Goal: Transaction & Acquisition: Purchase product/service

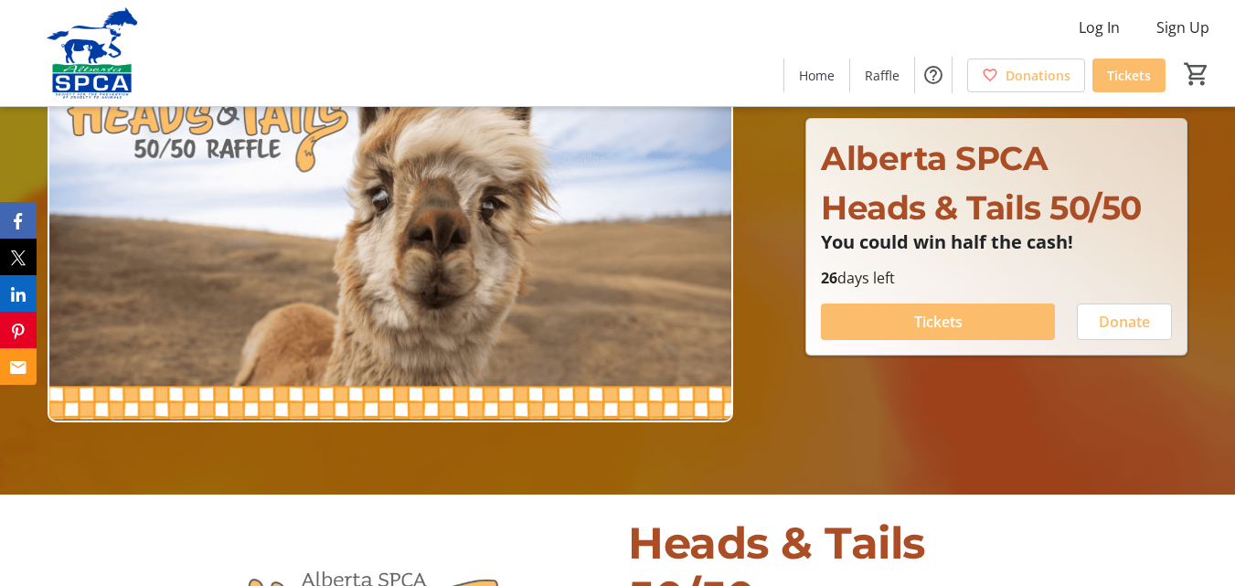
scroll to position [183, 0]
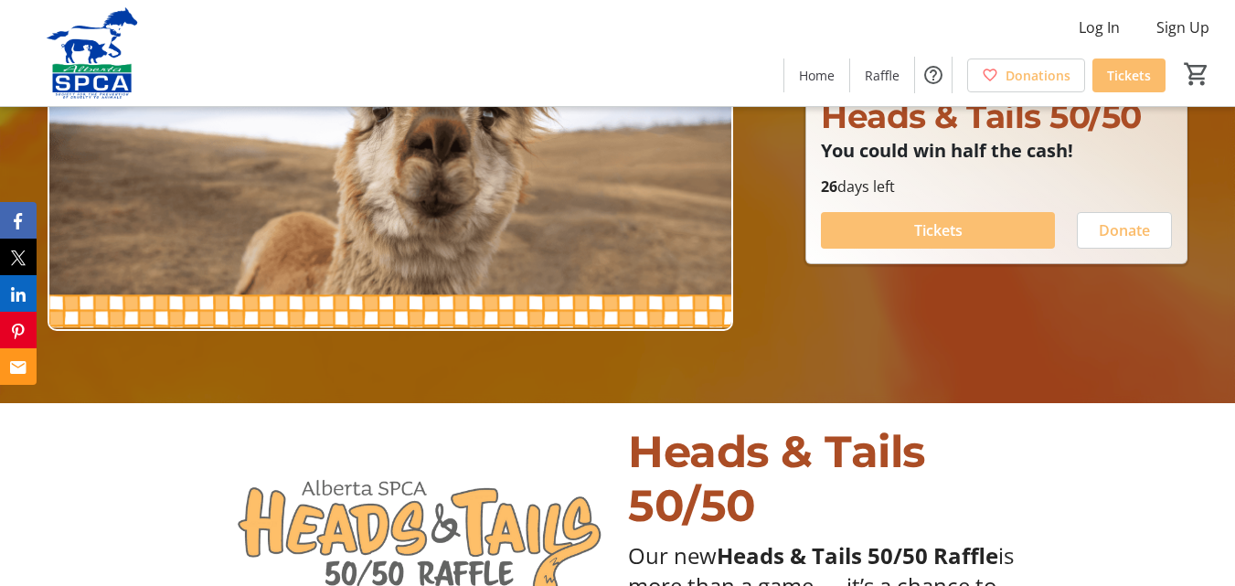
click at [961, 231] on span "Tickets" at bounding box center [938, 230] width 48 height 22
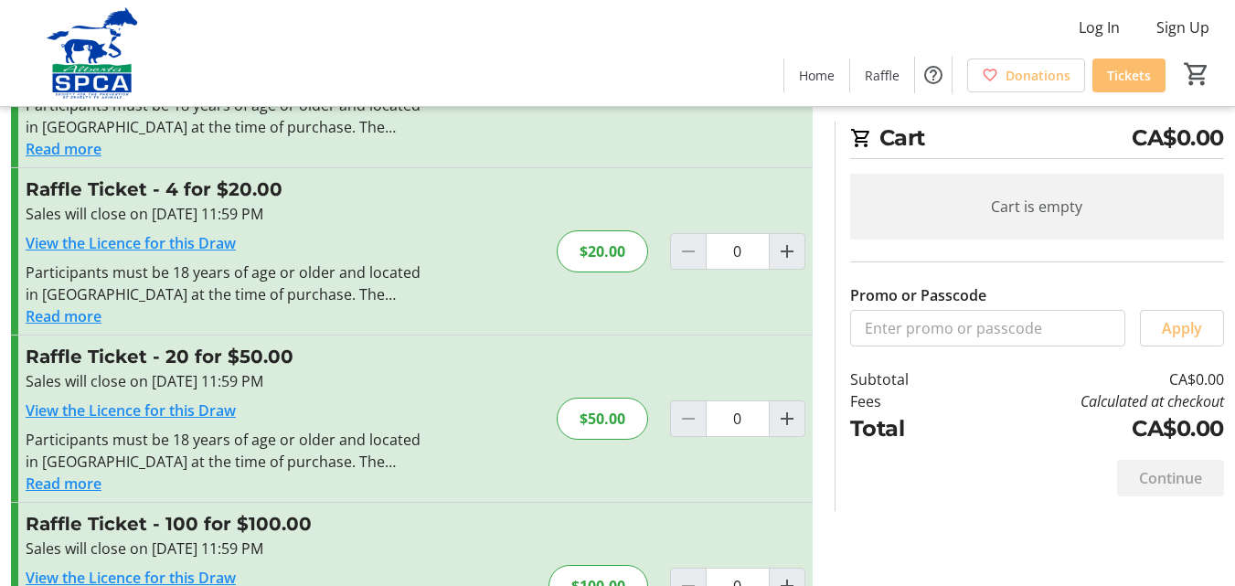
scroll to position [183, 0]
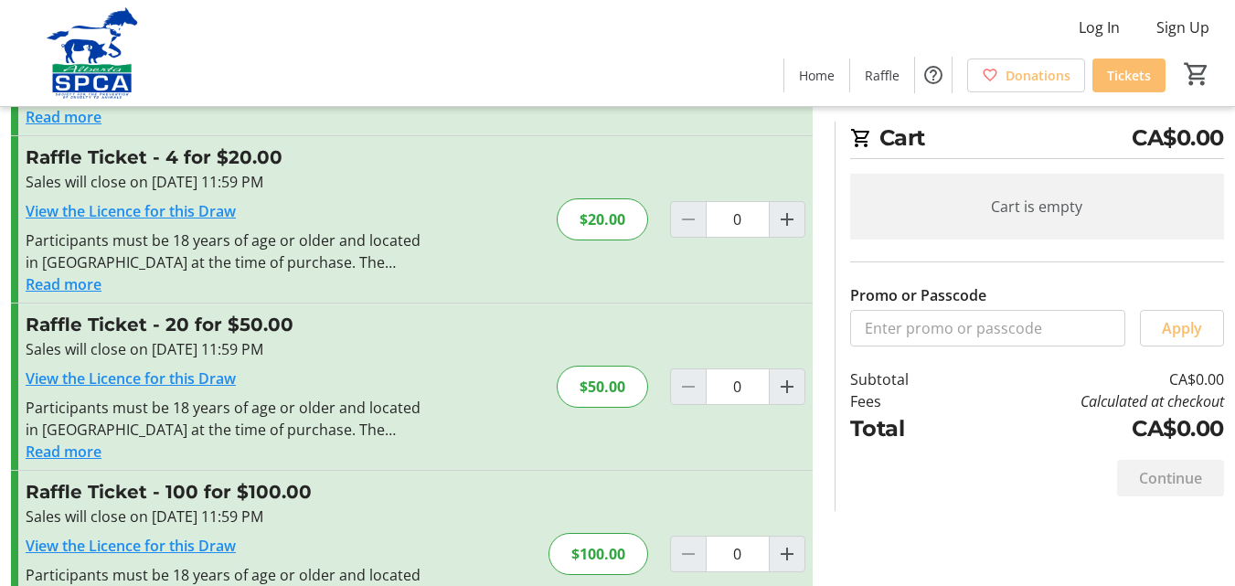
click at [688, 387] on div at bounding box center [688, 386] width 37 height 37
click at [736, 391] on input "0" at bounding box center [737, 386] width 64 height 37
click at [785, 382] on mat-icon "Increment by one" at bounding box center [787, 387] width 22 height 22
type input "1"
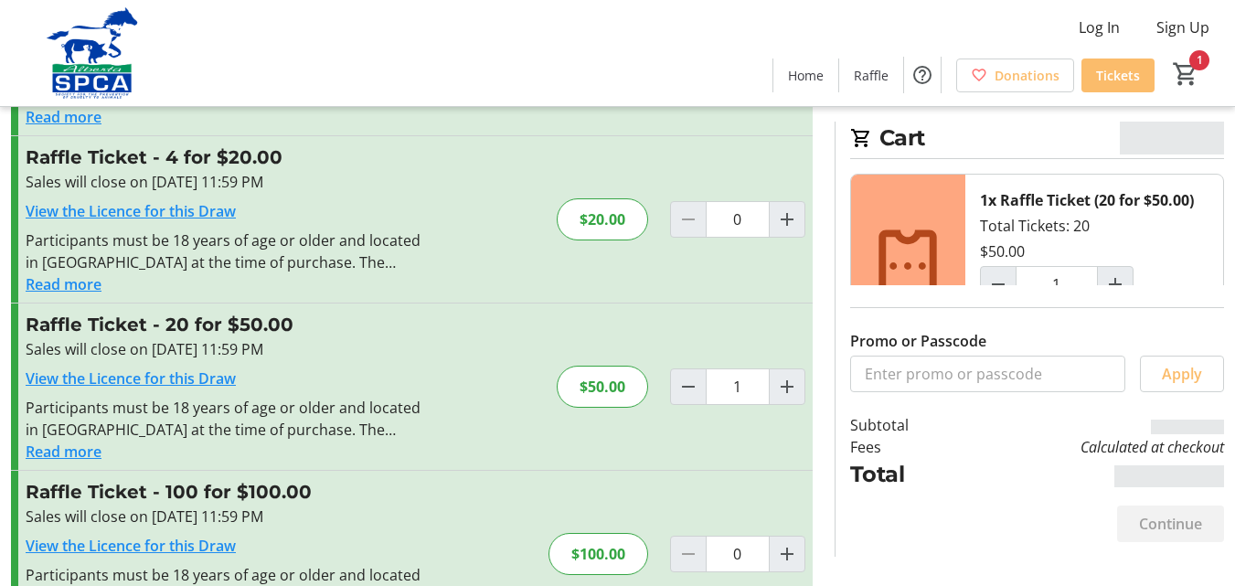
scroll to position [256, 0]
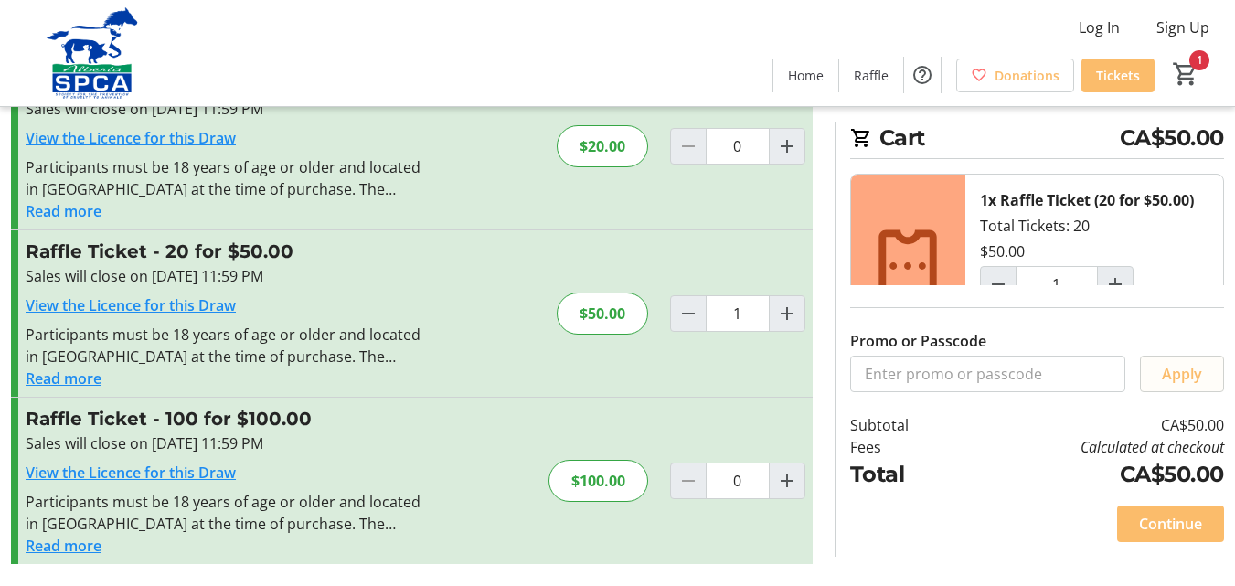
click at [1183, 374] on span "Apply" at bounding box center [1182, 374] width 40 height 22
click at [1169, 517] on span "Continue" at bounding box center [1170, 524] width 63 height 22
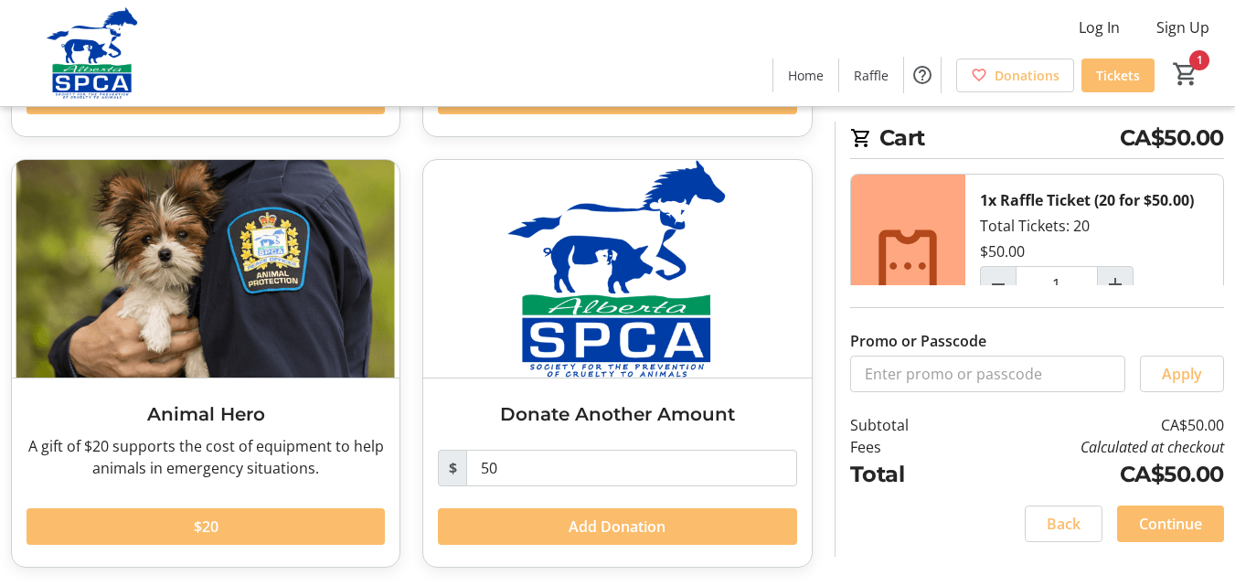
scroll to position [474, 0]
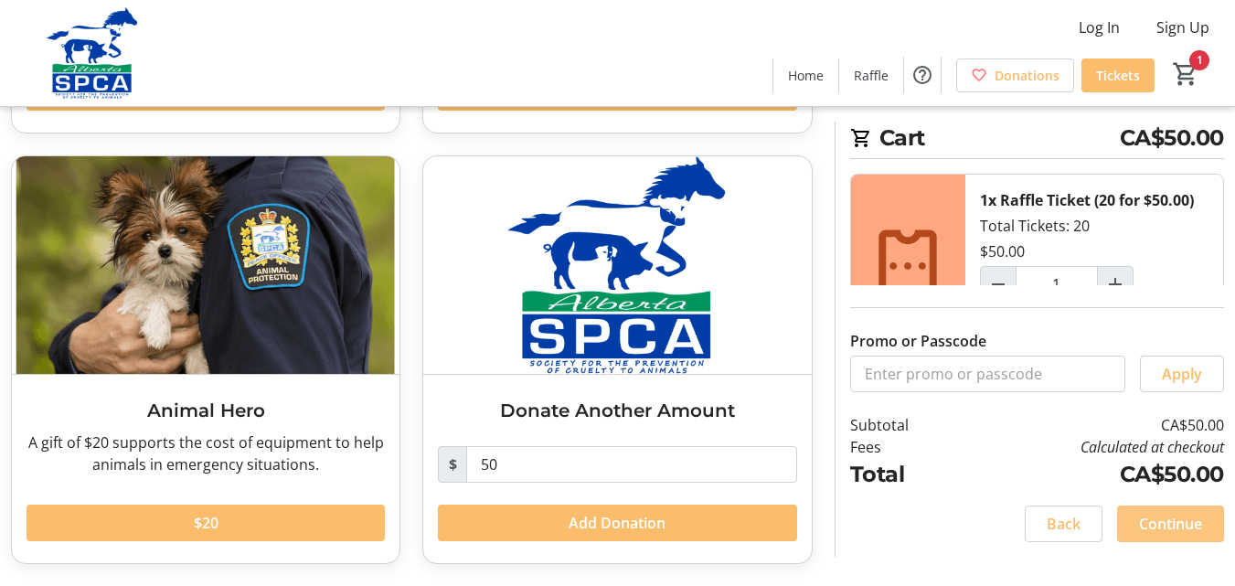
click at [1151, 519] on span "Continue" at bounding box center [1170, 524] width 63 height 22
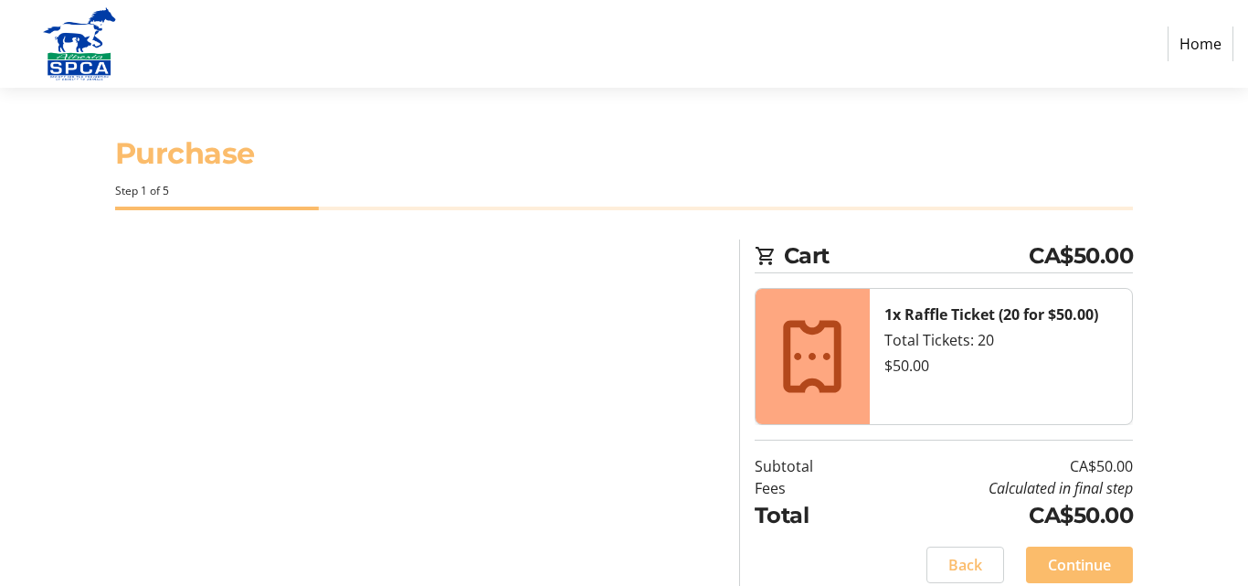
select select "CA"
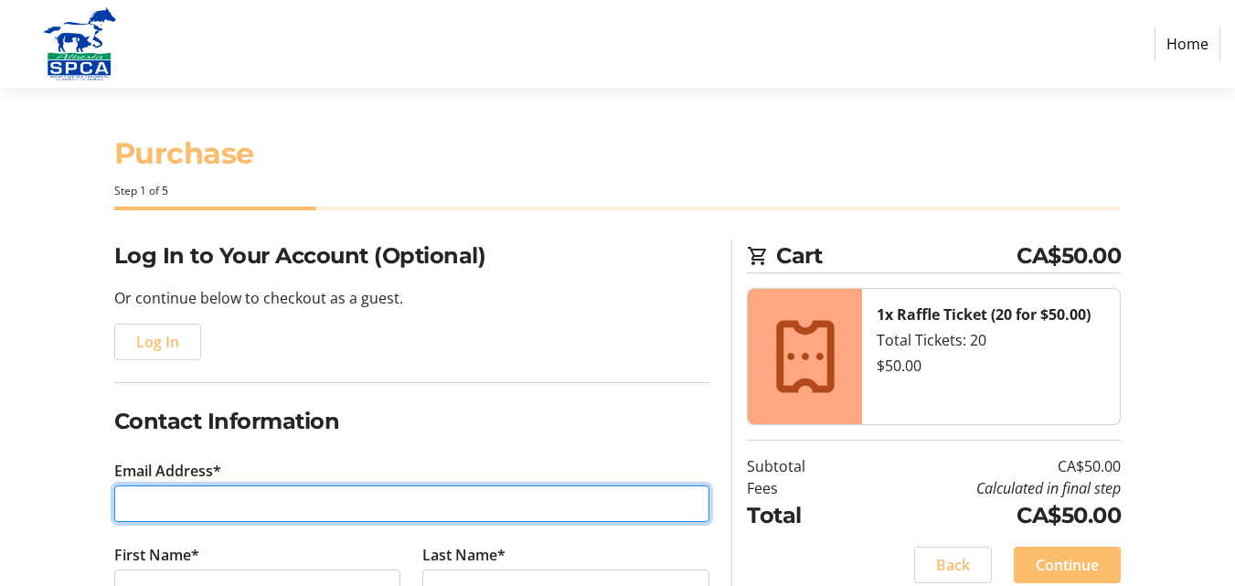
click at [620, 501] on input "Email Address*" at bounding box center [412, 503] width 596 height 37
type input "[EMAIL_ADDRESS][DOMAIN_NAME]"
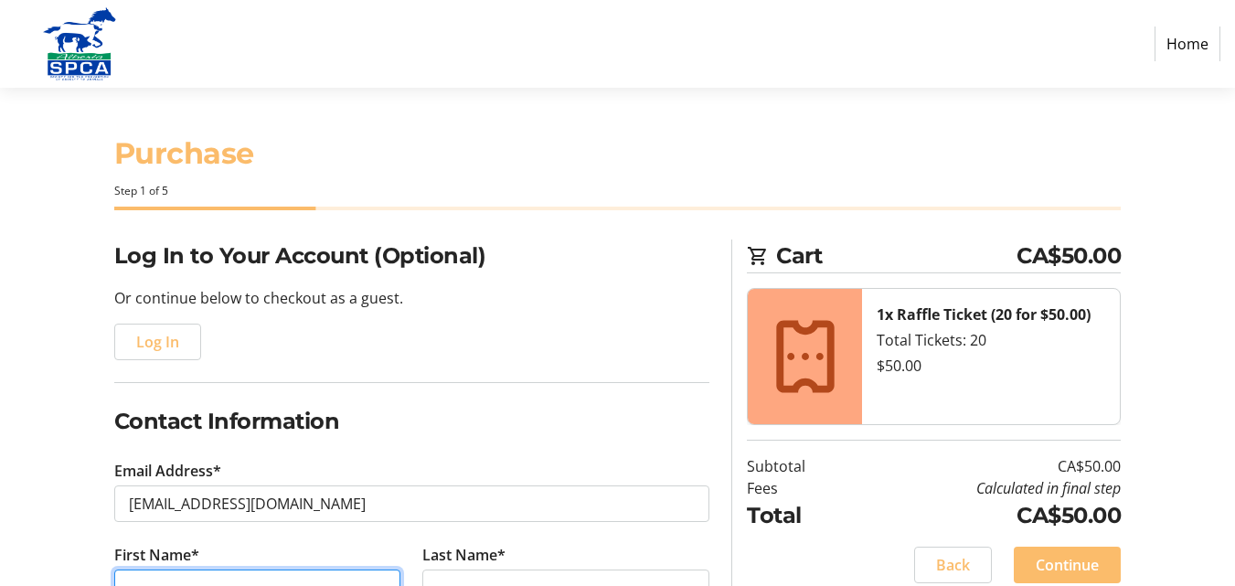
type input "[PERSON_NAME]"
type input "Svederus"
type input "[PHONE_NUMBER]"
type input "[STREET_ADDRESS]"
type input "[GEOGRAPHIC_DATA]"
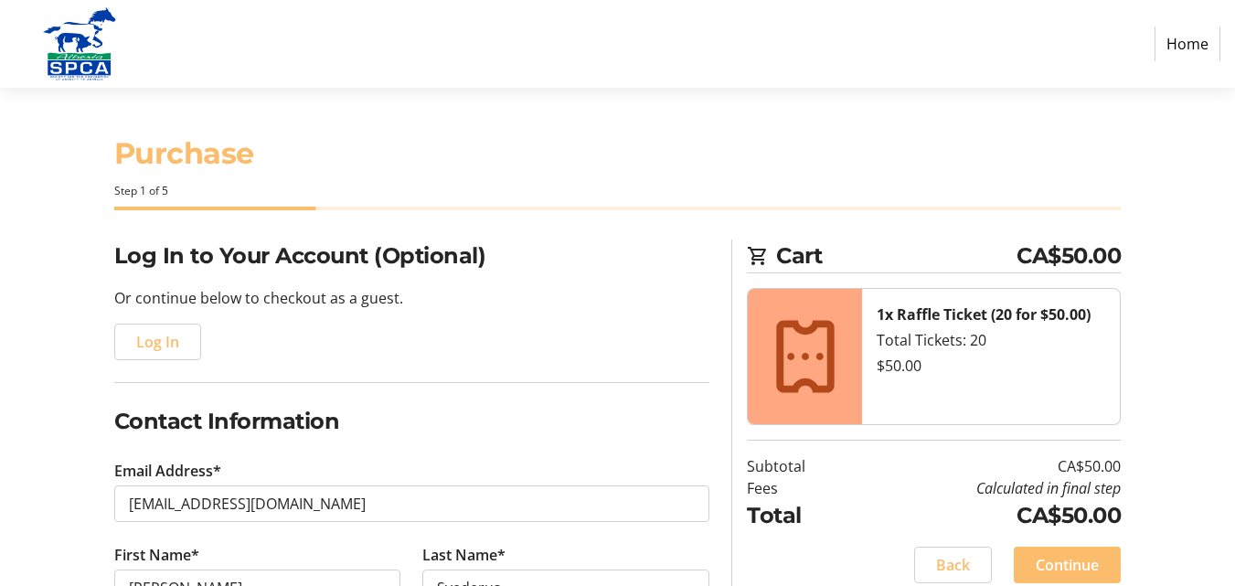
select select "AB"
type input "T0M 1R0"
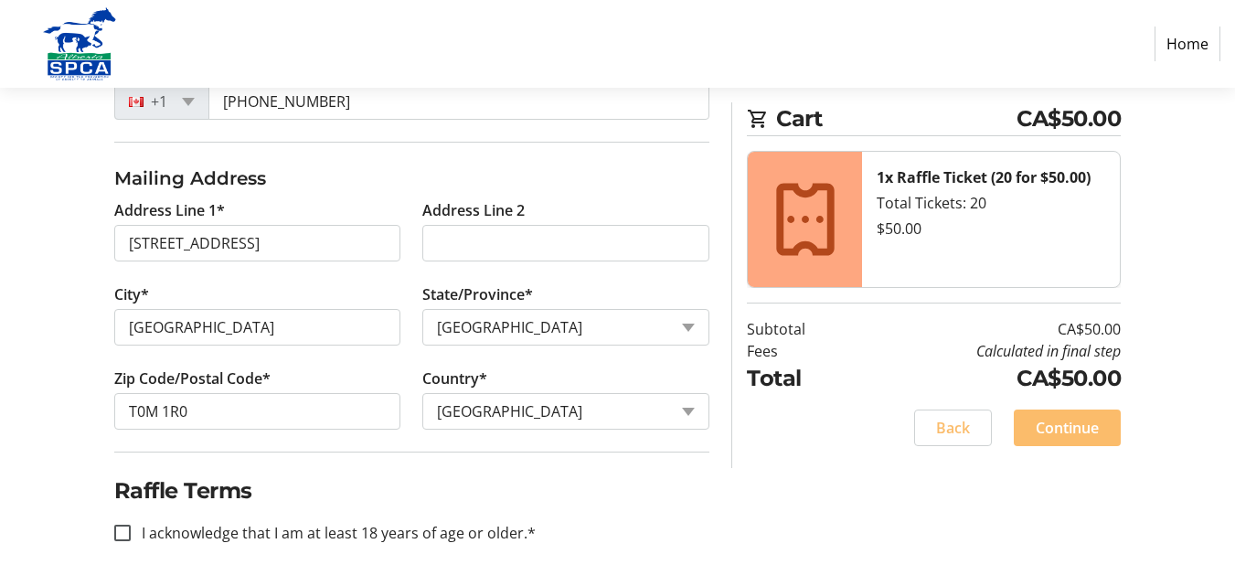
scroll to position [572, 0]
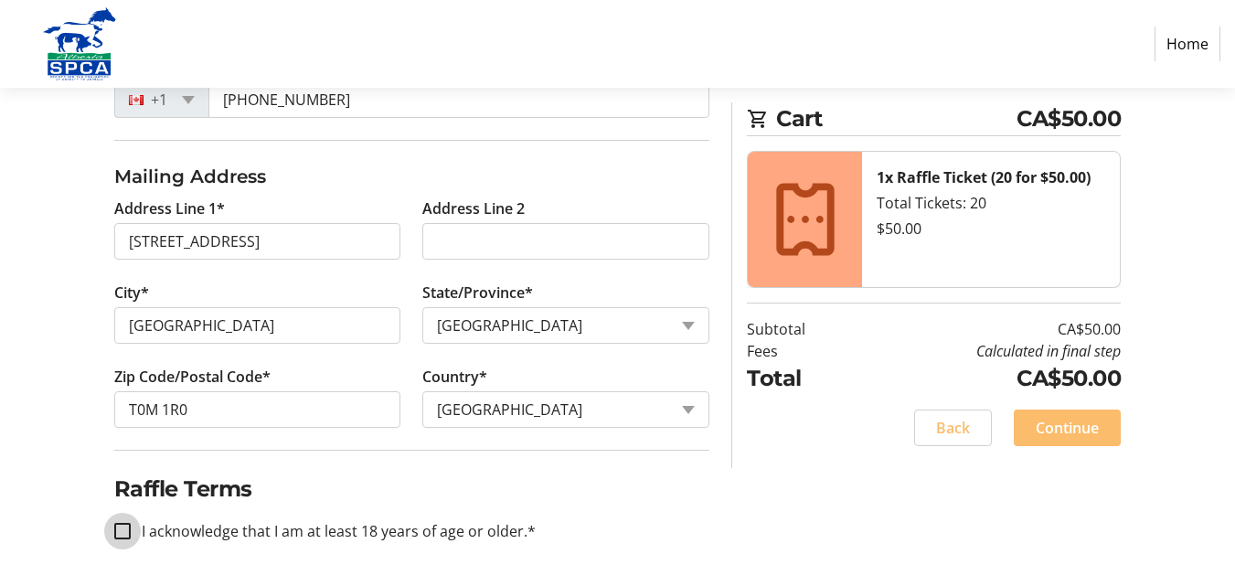
click at [122, 531] on input "I acknowledge that I am at least 18 years of age or older.*" at bounding box center [122, 531] width 16 height 16
checkbox input "true"
click at [1040, 430] on span "Continue" at bounding box center [1066, 428] width 63 height 22
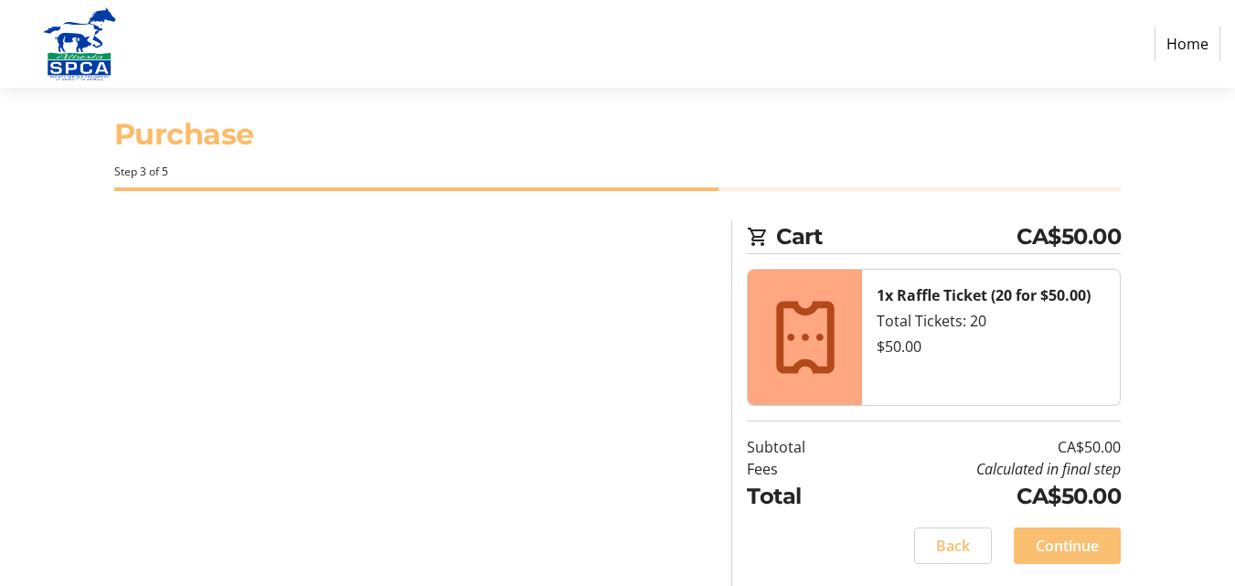
scroll to position [19, 0]
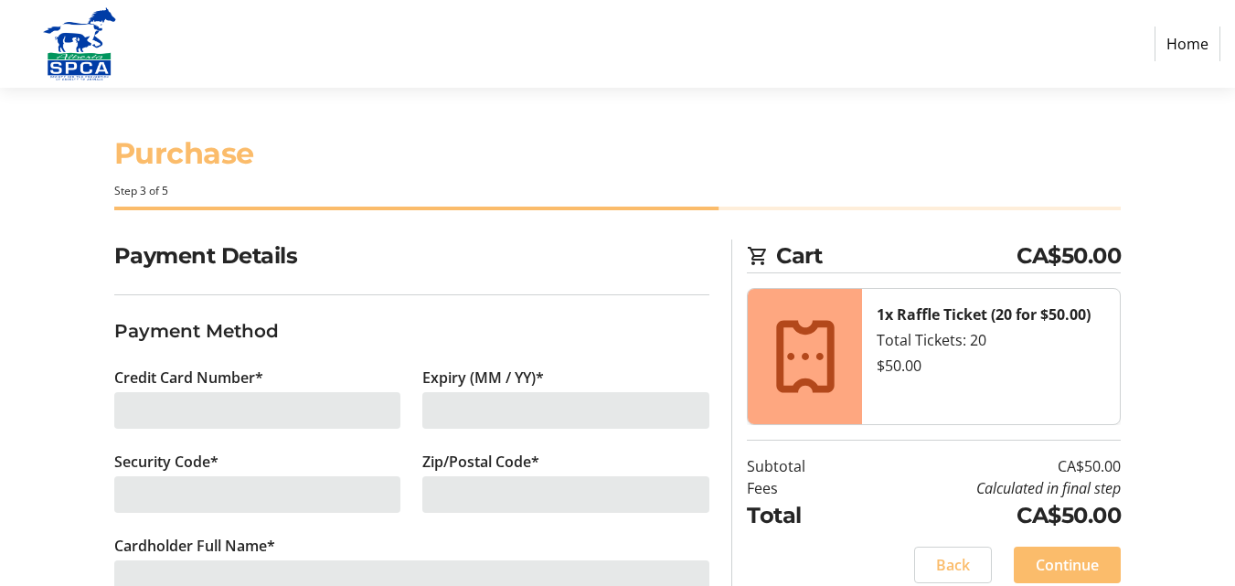
click at [371, 418] on div at bounding box center [257, 410] width 287 height 37
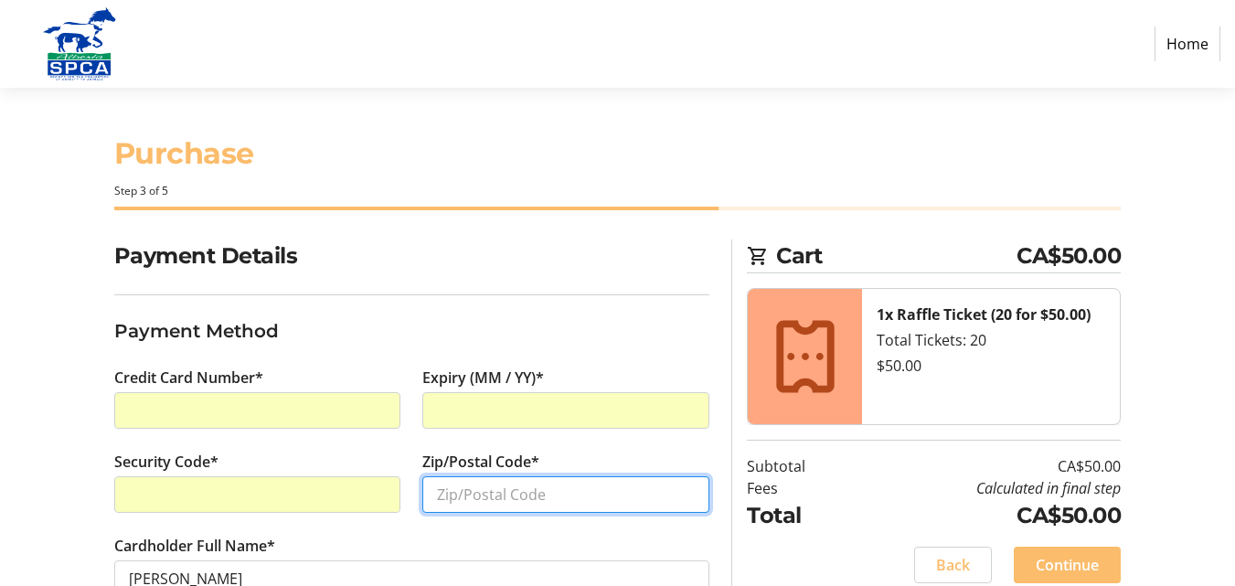
click at [457, 495] on input "Zip/Postal Code*" at bounding box center [565, 494] width 287 height 37
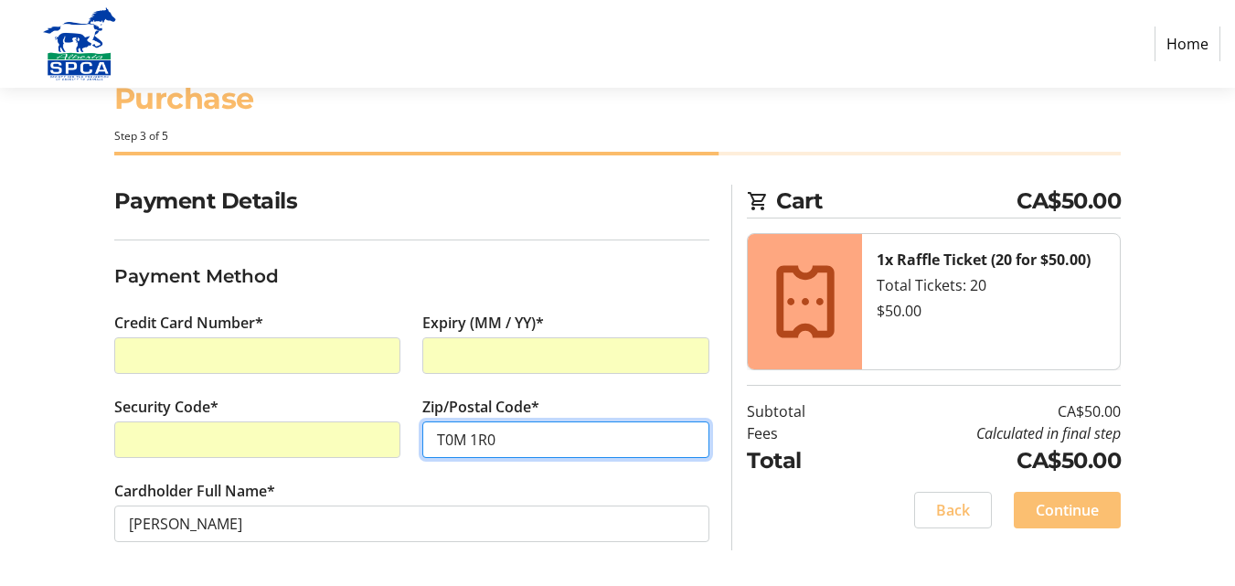
type input "T0M 1R0"
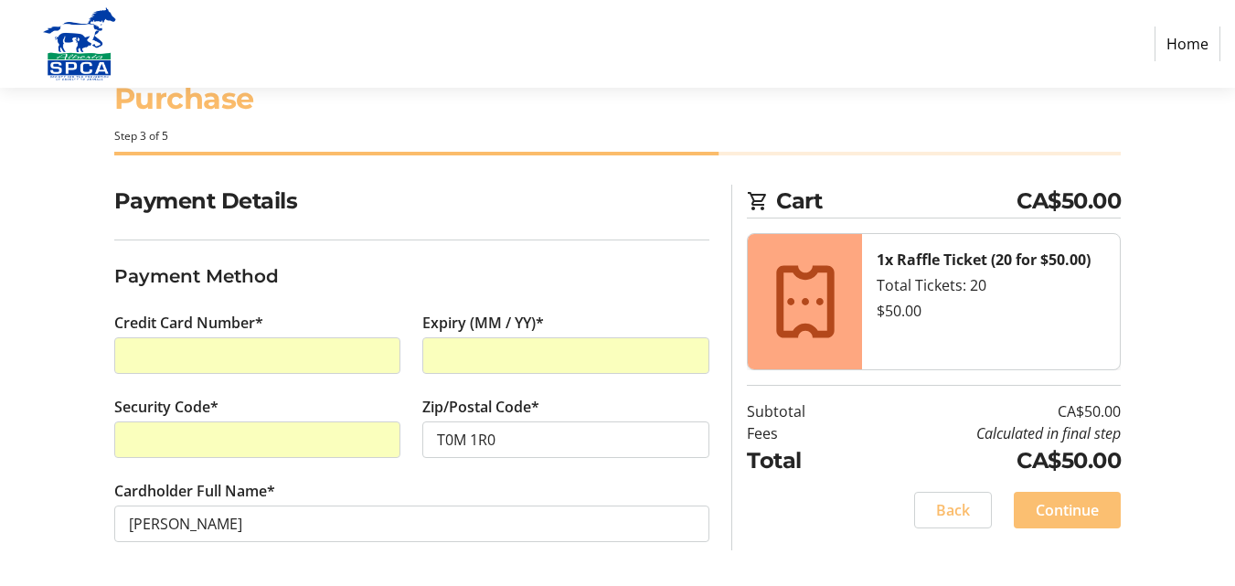
click at [1045, 504] on span "Continue" at bounding box center [1066, 510] width 63 height 22
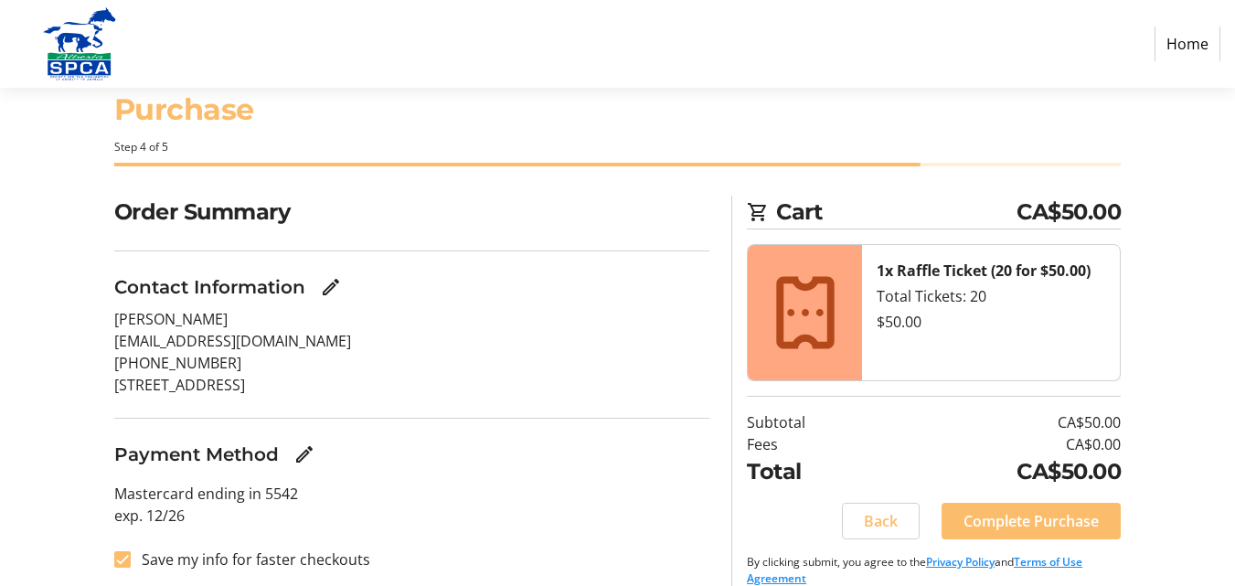
scroll to position [67, 0]
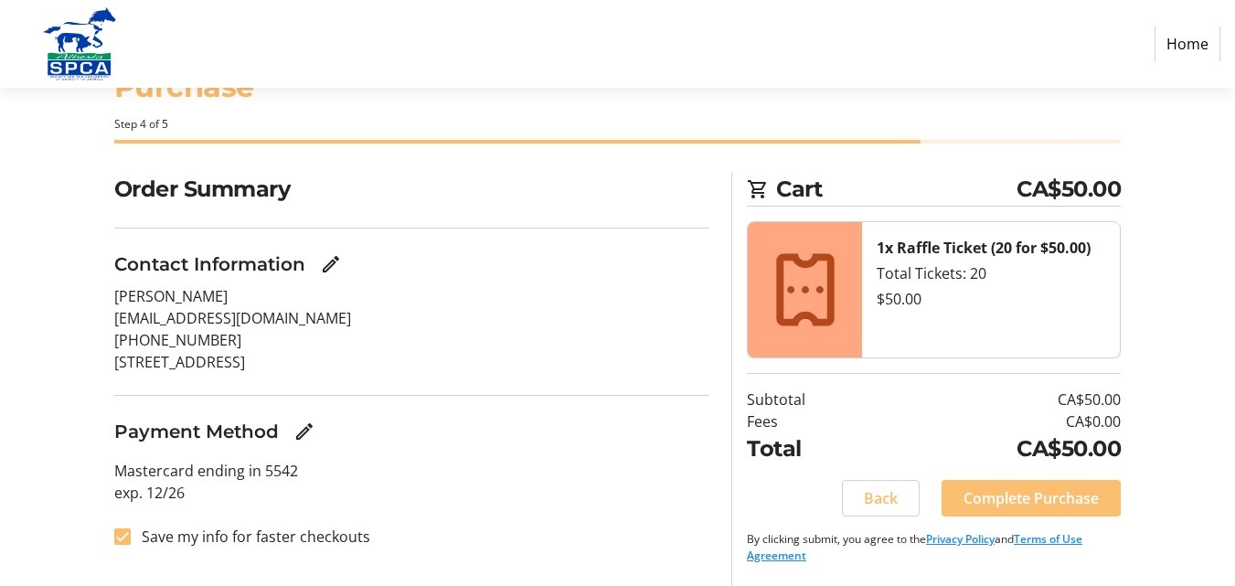
click at [1000, 500] on span "Complete Purchase" at bounding box center [1030, 498] width 135 height 22
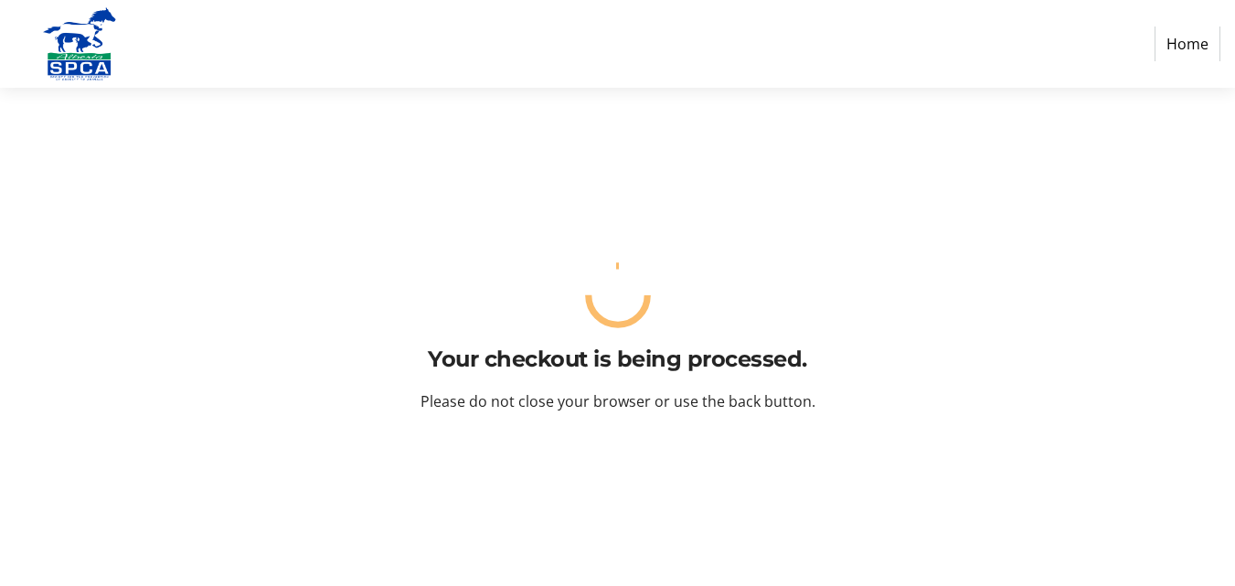
scroll to position [0, 0]
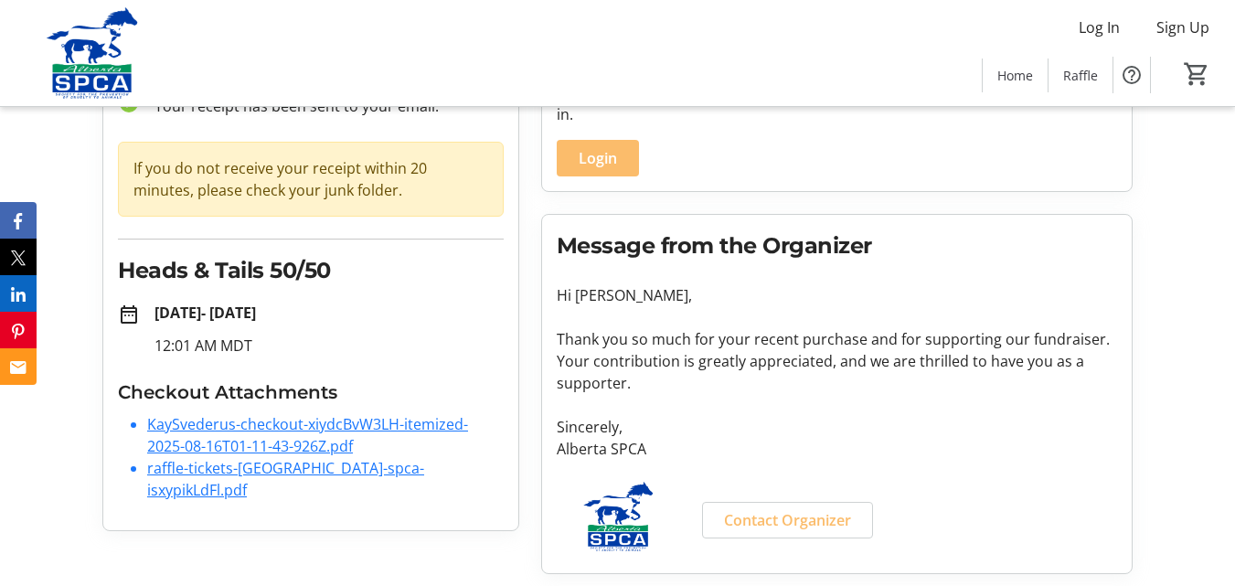
scroll to position [143, 0]
